Goal: Understand process/instructions

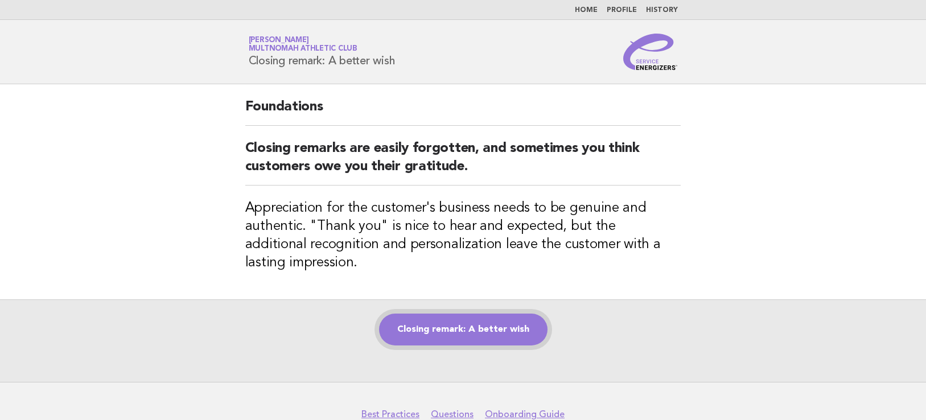
click at [508, 335] on link "Closing remark: A better wish" at bounding box center [463, 330] width 168 height 32
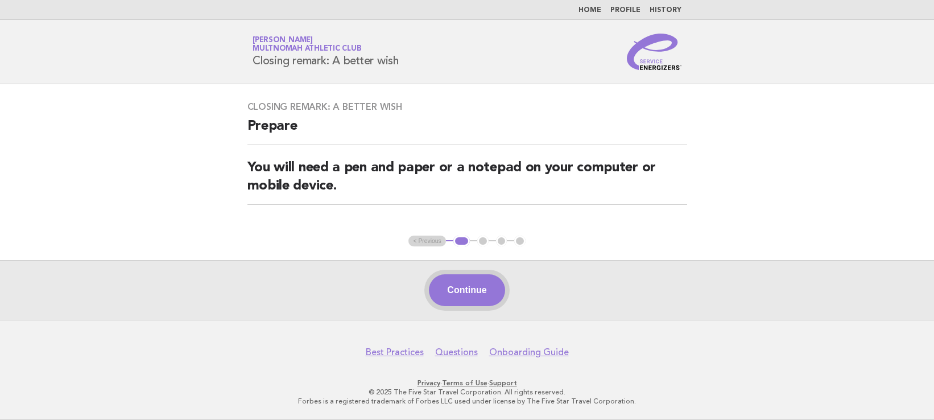
click at [451, 286] on button "Continue" at bounding box center [467, 290] width 76 height 32
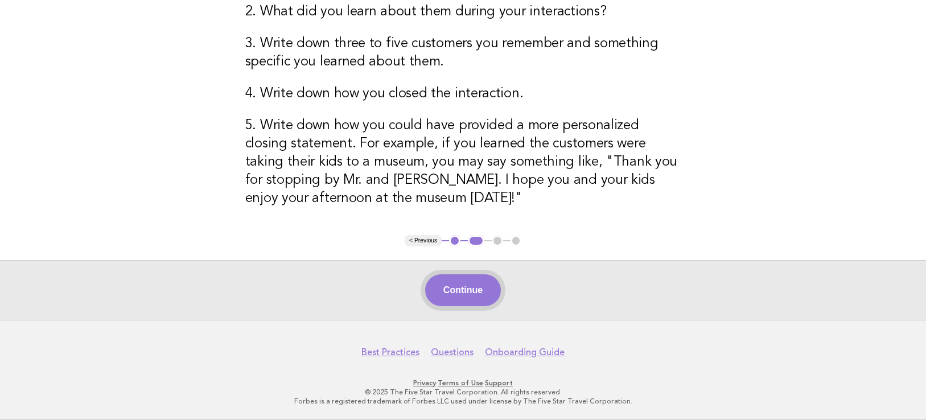
click at [431, 282] on button "Continue" at bounding box center [463, 290] width 76 height 32
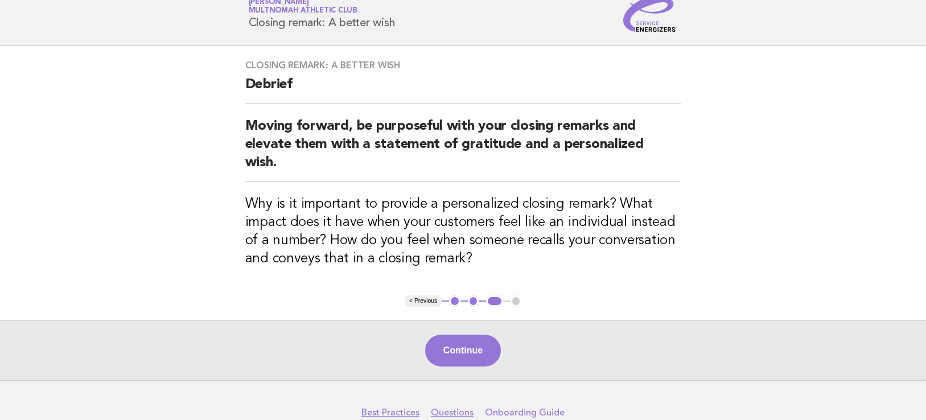
scroll to position [98, 0]
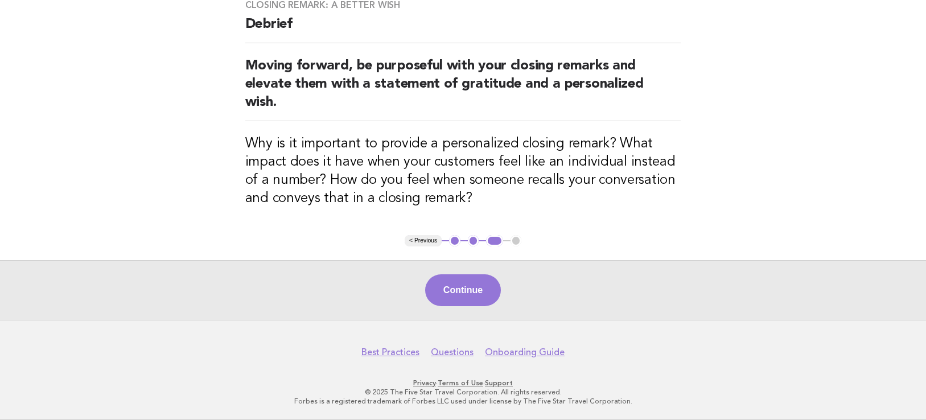
click at [476, 314] on div "Continue" at bounding box center [463, 290] width 926 height 60
click at [475, 300] on button "Continue" at bounding box center [463, 290] width 76 height 32
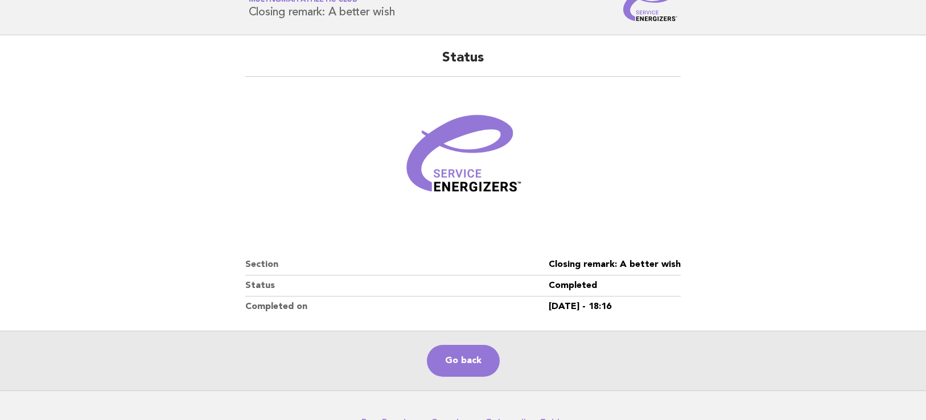
scroll to position [105, 0]
